Goal: Task Accomplishment & Management: Manage account settings

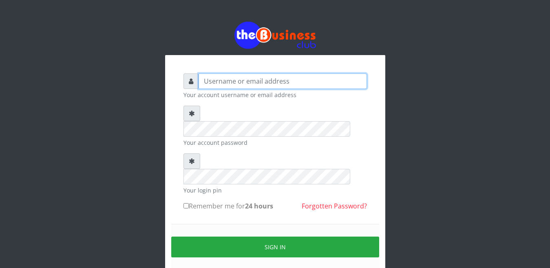
type input "Busybrain2"
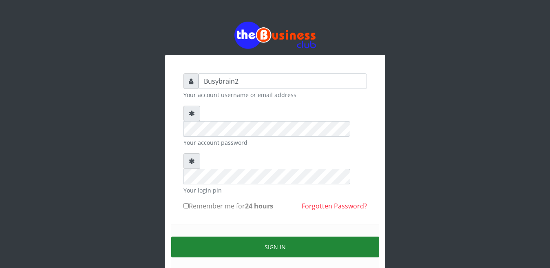
click at [268, 236] on button "Sign in" at bounding box center [275, 246] width 208 height 21
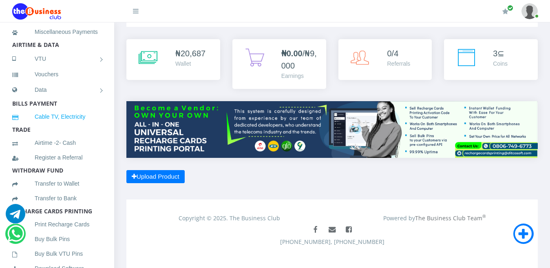
scroll to position [41, 0]
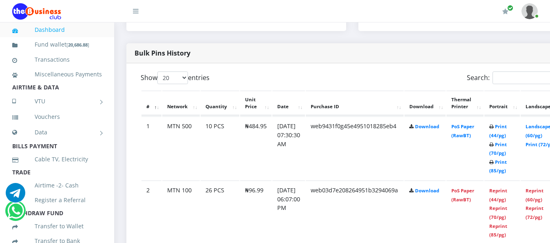
scroll to position [408, 0]
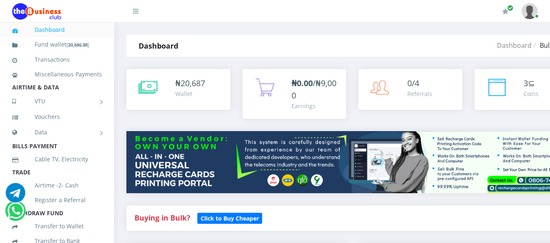
drag, startPoint x: 276, startPoint y: 112, endPoint x: 228, endPoint y: 173, distance: 77.7
drag, startPoint x: 228, startPoint y: 173, endPoint x: 236, endPoint y: 193, distance: 22.0
drag, startPoint x: 236, startPoint y: 193, endPoint x: 325, endPoint y: 5, distance: 208.2
